Goal: Check status: Check status

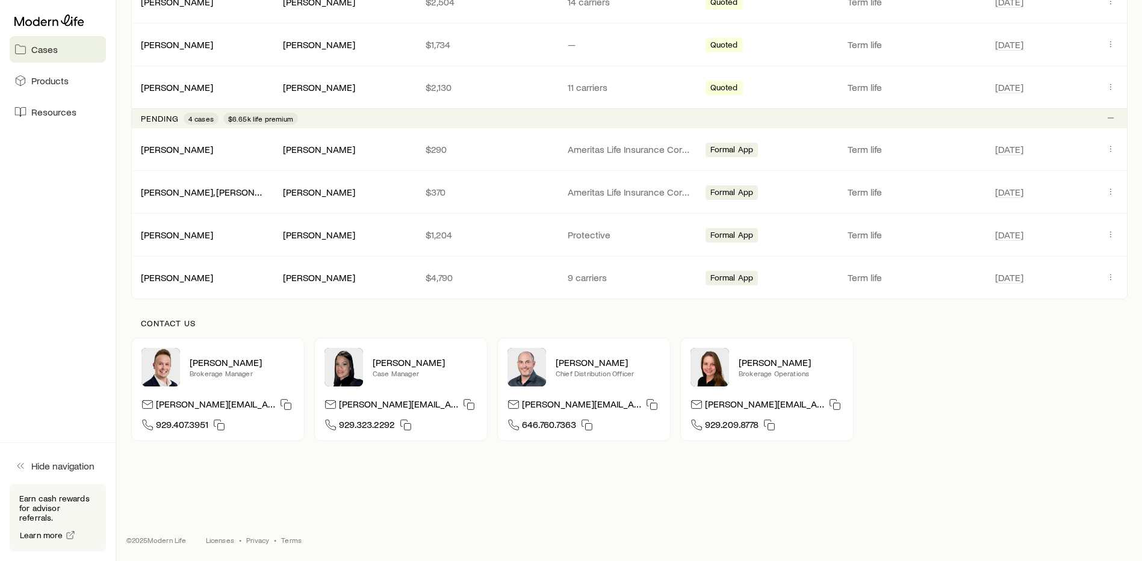
scroll to position [513, 0]
click at [1109, 147] on icon "Client cases" at bounding box center [1111, 148] width 10 height 10
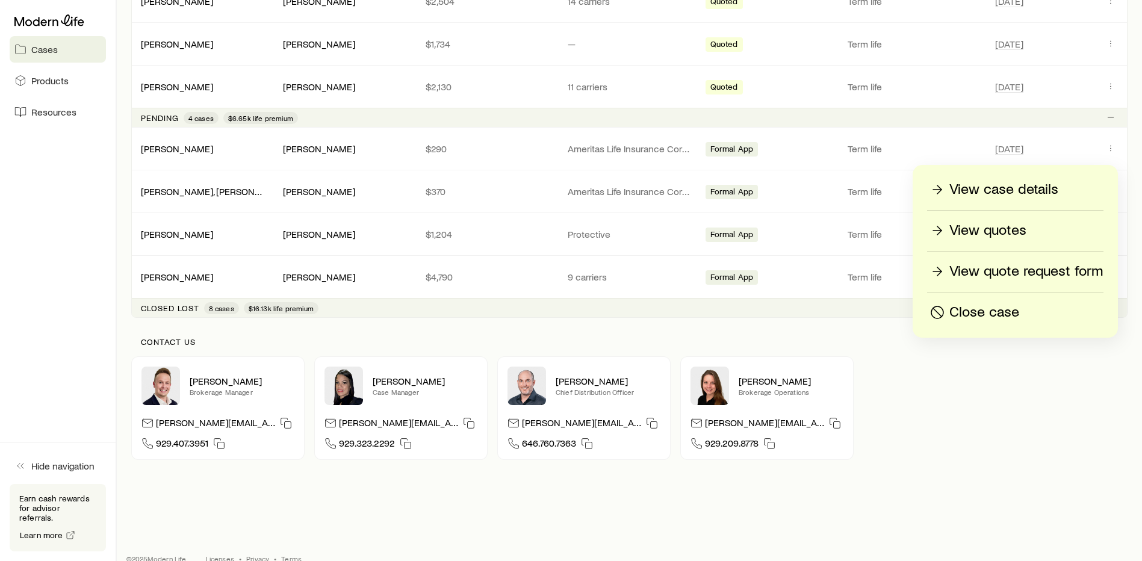
click at [1030, 185] on p "View case details" at bounding box center [1003, 189] width 109 height 19
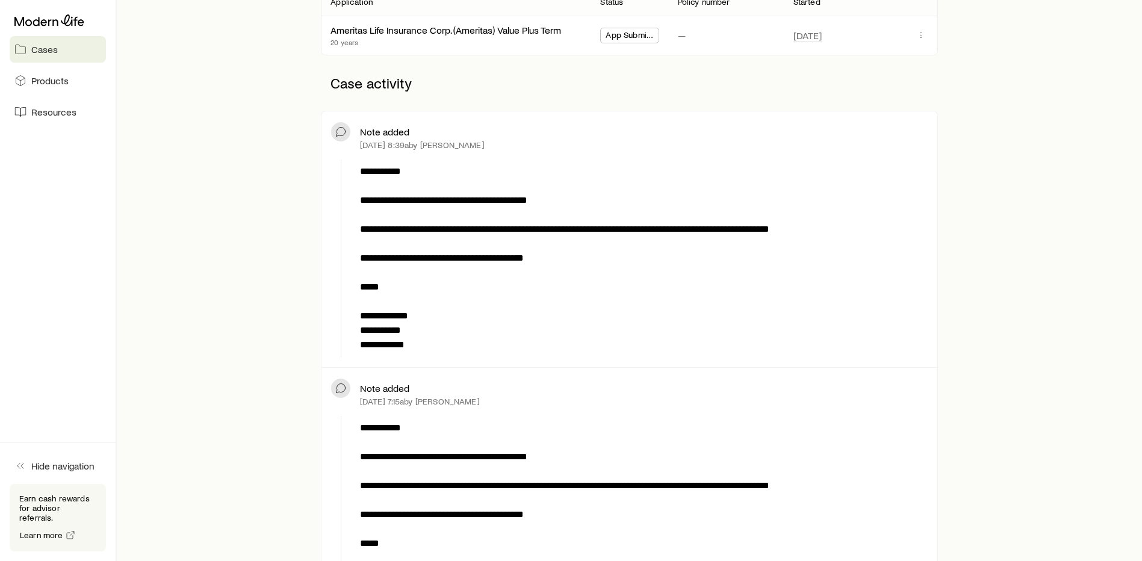
scroll to position [181, 0]
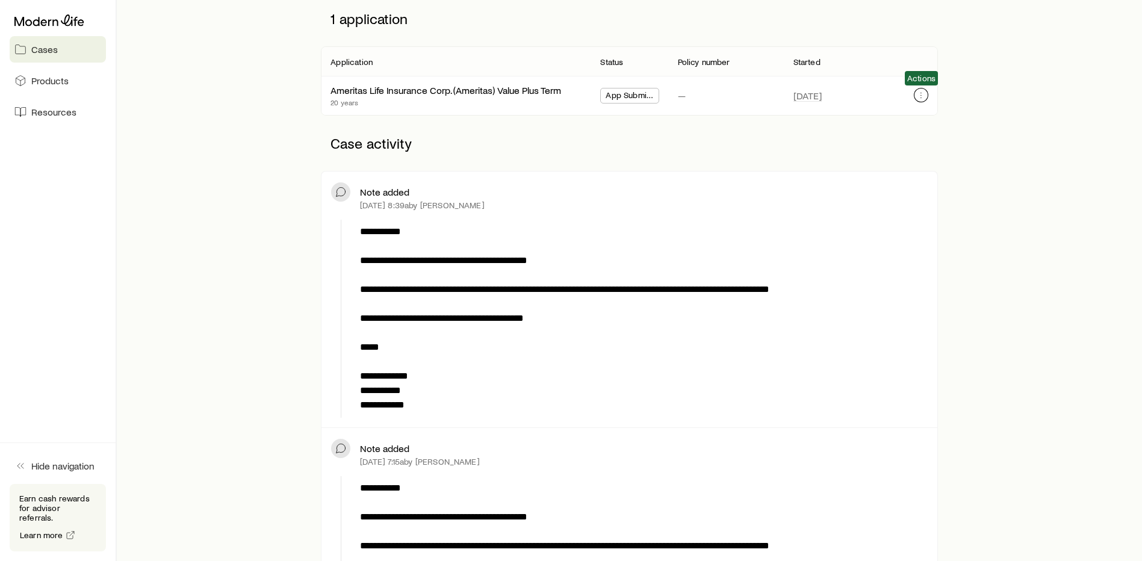
click at [927, 94] on button "button" at bounding box center [921, 95] width 14 height 14
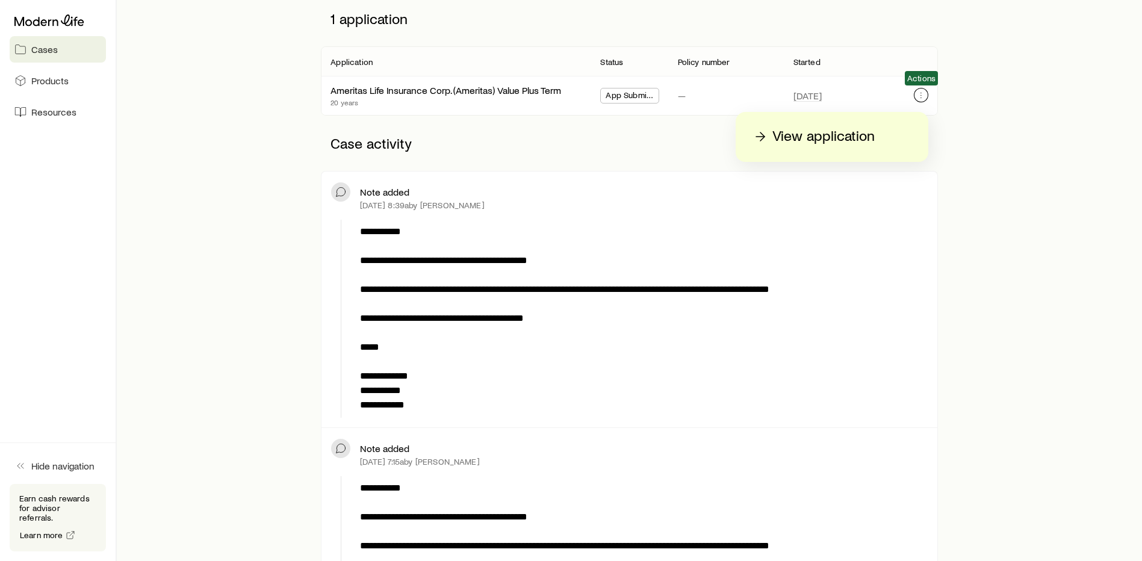
click at [927, 94] on button "button" at bounding box center [921, 95] width 14 height 14
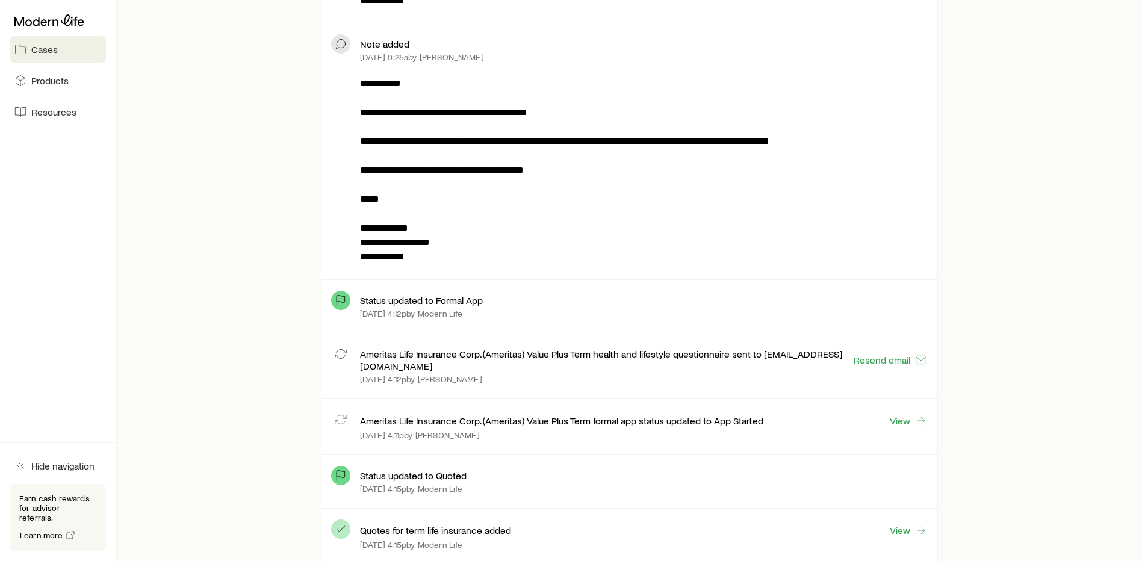
scroll to position [0, 0]
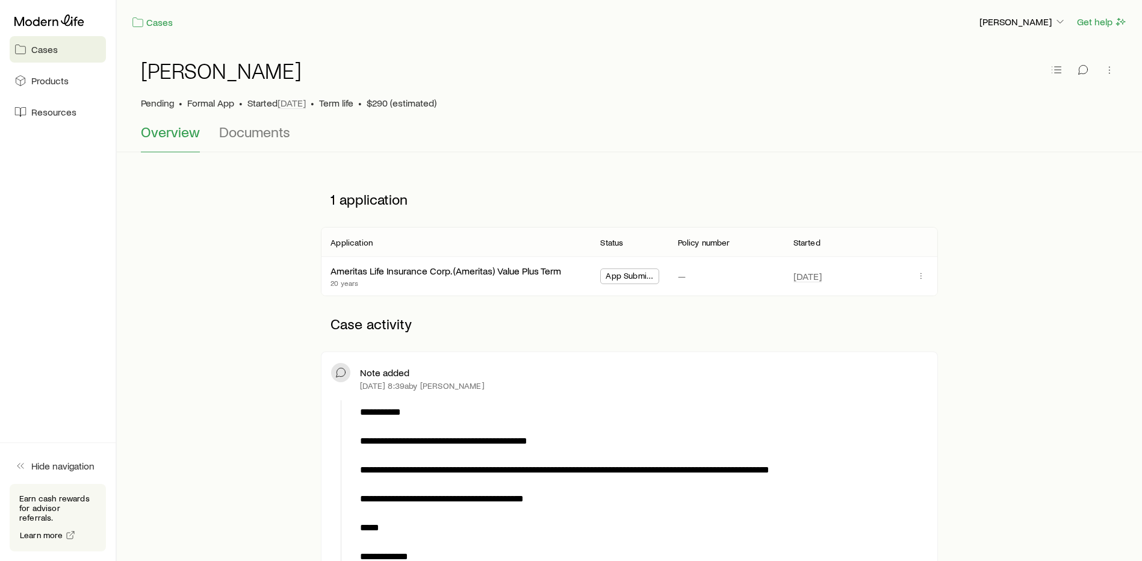
drag, startPoint x: 297, startPoint y: 273, endPoint x: 235, endPoint y: -38, distance: 317.4
click at [153, 16] on link "Cases" at bounding box center [152, 23] width 42 height 14
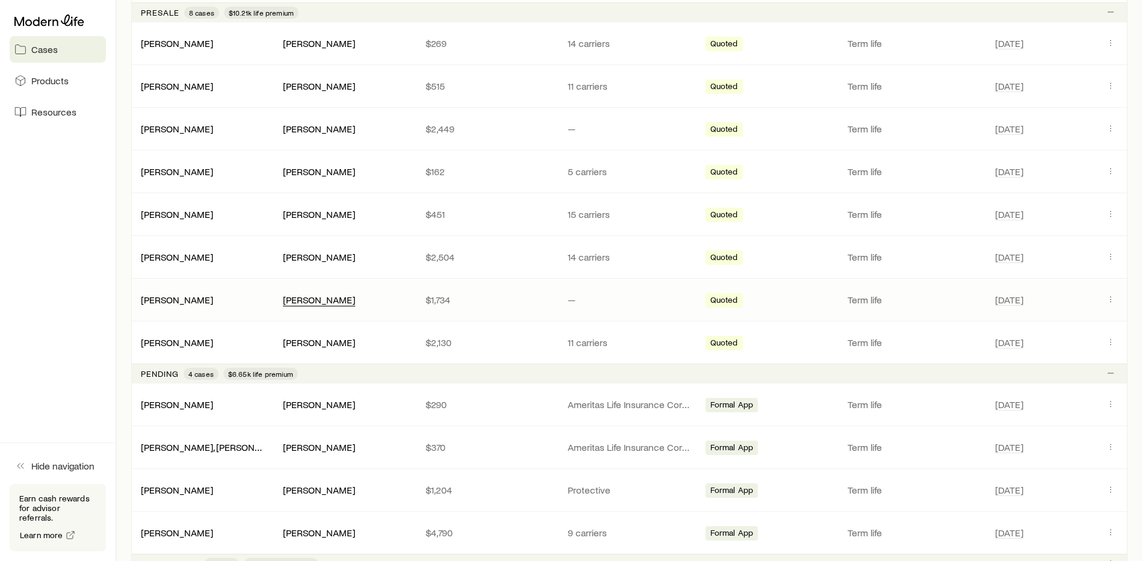
scroll to position [361, 0]
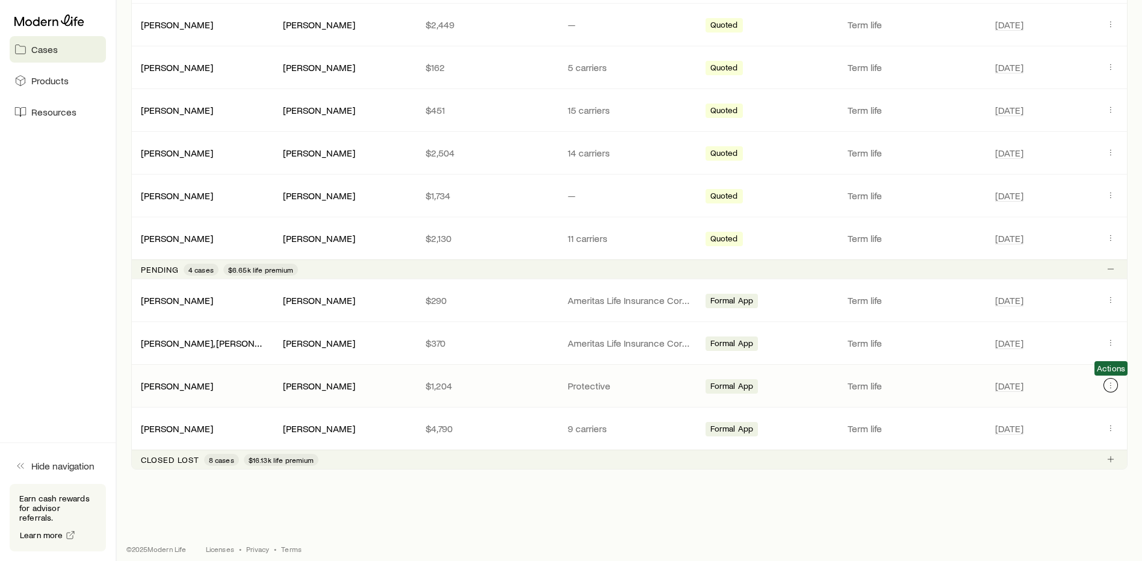
click at [1108, 385] on icon "Client cases" at bounding box center [1111, 385] width 10 height 10
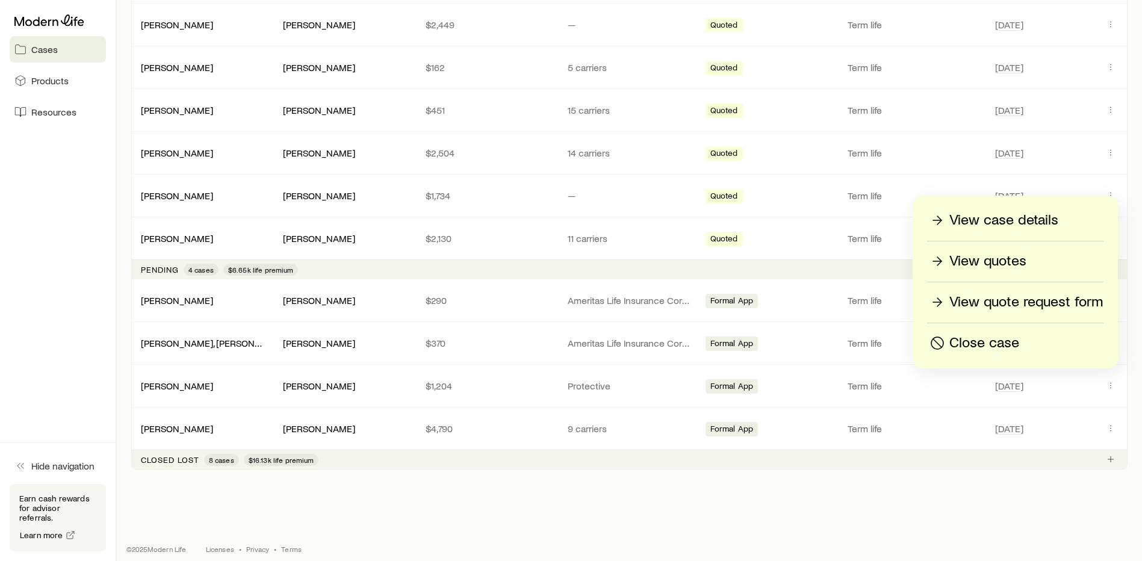
click at [967, 262] on p "View quotes" at bounding box center [987, 261] width 77 height 19
